Goal: Task Accomplishment & Management: Use online tool/utility

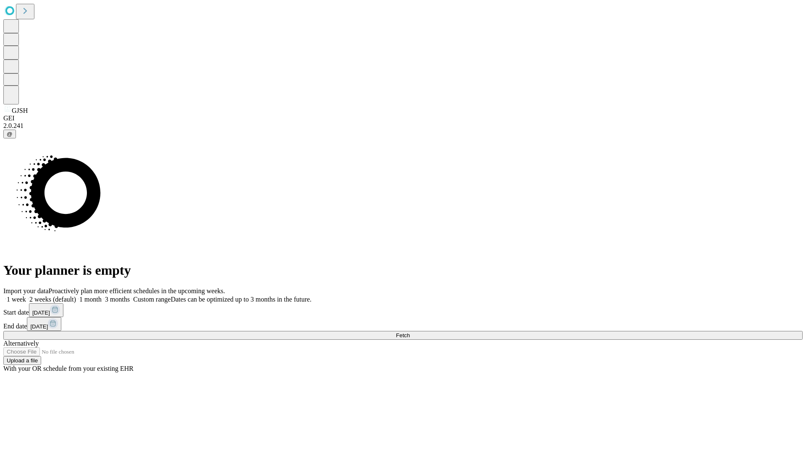
click at [410, 332] on span "Fetch" at bounding box center [403, 335] width 14 height 6
